Goal: Information Seeking & Learning: Learn about a topic

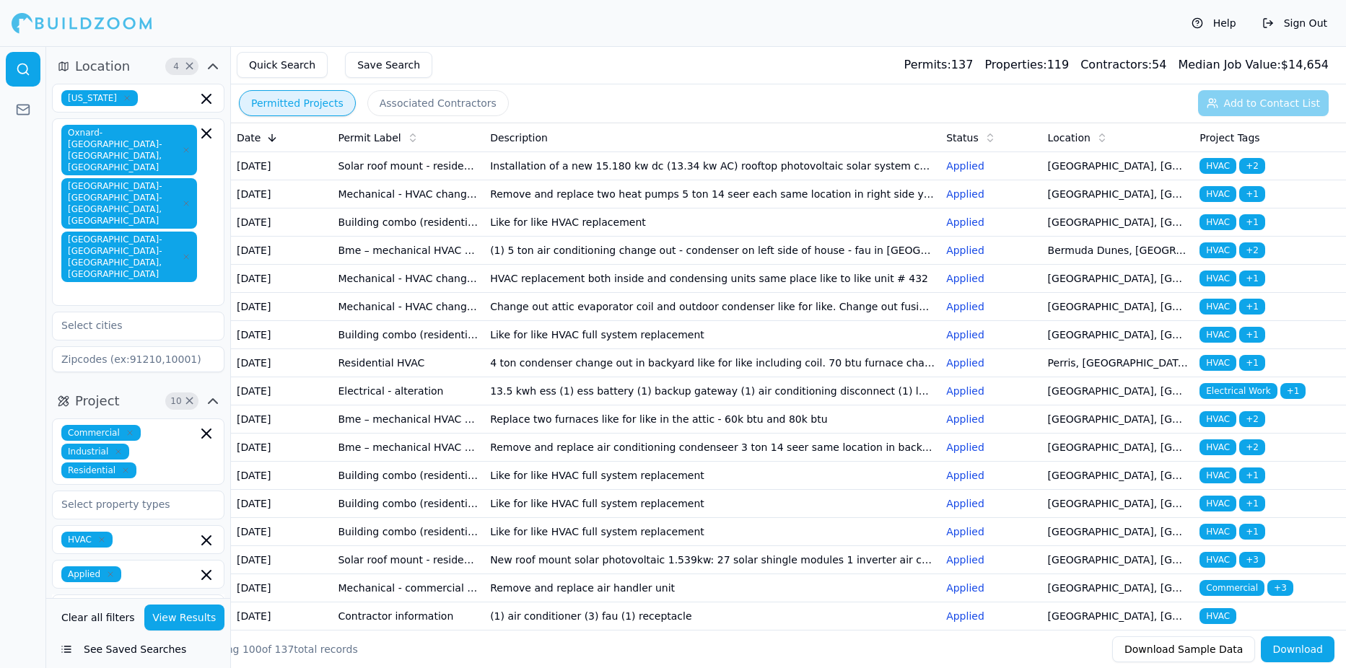
drag, startPoint x: 106, startPoint y: 1, endPoint x: 829, endPoint y: 25, distance: 723.4
click at [829, 25] on div "Help Sign Out" at bounding box center [673, 23] width 1346 height 46
click at [228, 273] on div "Location 4 × California Oxnard-Thousand Oaks-Ventura, CA Los Angeles-Long Beach…" at bounding box center [138, 216] width 184 height 335
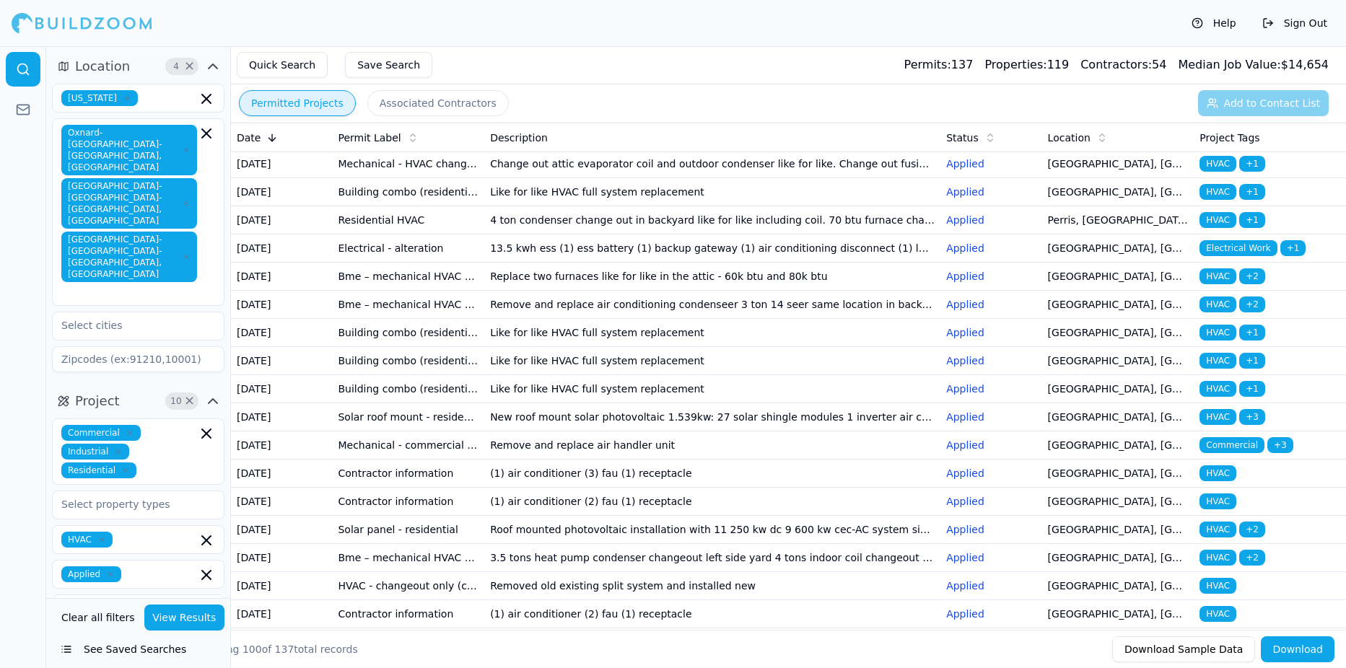
scroll to position [141, 0]
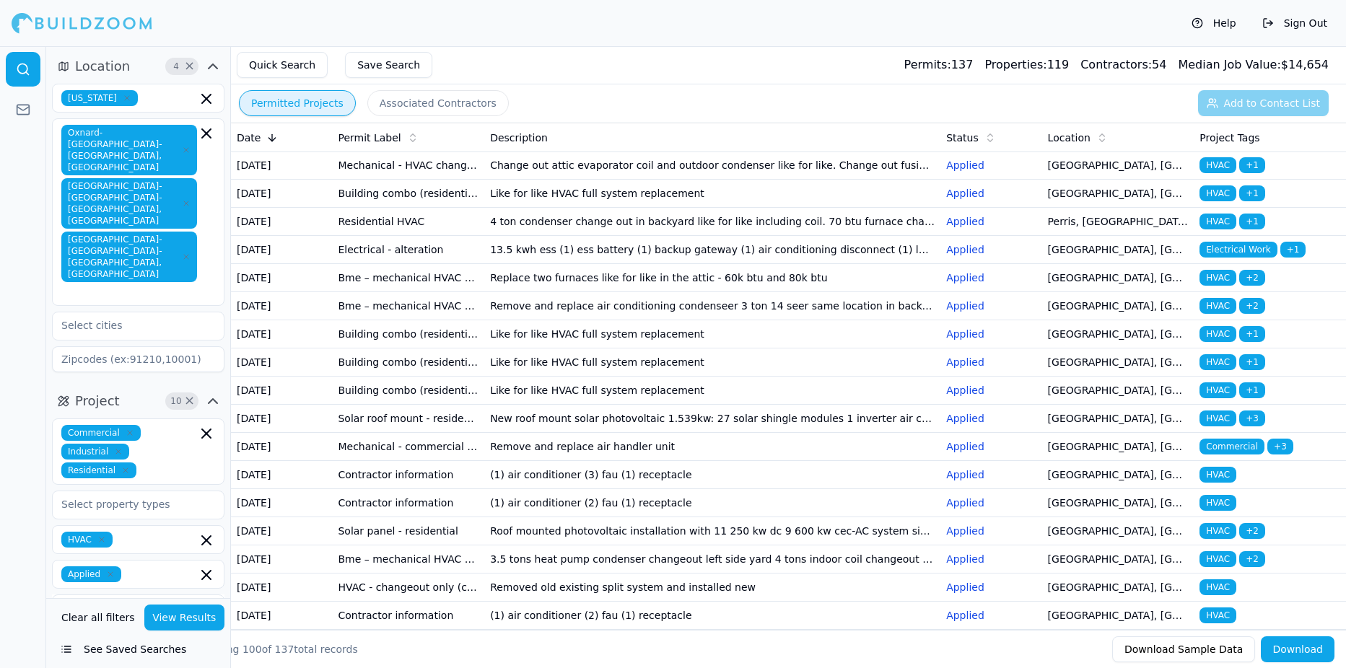
click at [57, 19] on div at bounding box center [82, 23] width 141 height 29
